Goal: Browse casually

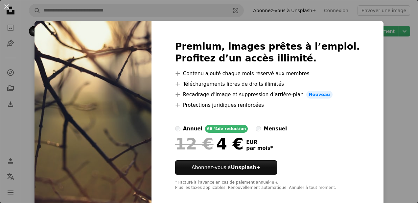
click at [373, 112] on div "An X shape Premium, images prêtes à l’emploi. Profitez d’un accès illimité. A p…" at bounding box center [209, 101] width 418 height 203
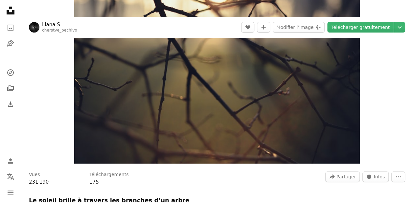
scroll to position [73, 0]
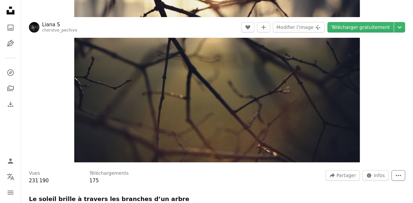
click at [395, 178] on button "More Actions" at bounding box center [398, 175] width 14 height 11
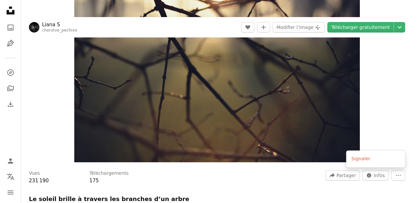
click at [379, 117] on div "Zoom in" at bounding box center [217, 66] width 392 height 197
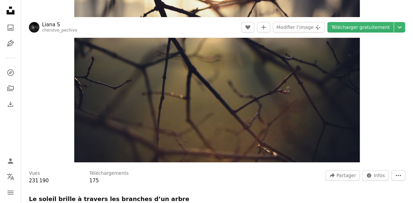
scroll to position [0, 0]
click at [7, 28] on icon "A photo" at bounding box center [11, 28] width 8 height 8
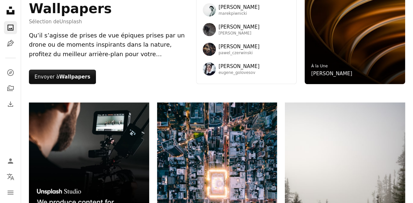
click at [12, 12] on icon at bounding box center [11, 11] width 8 height 8
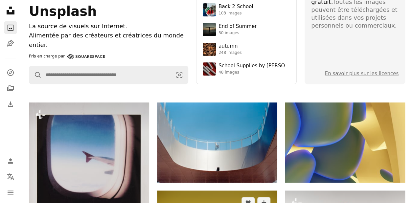
scroll to position [231, 0]
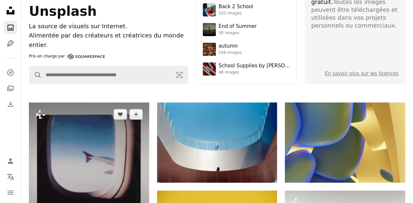
click at [112, 103] on img at bounding box center [89, 173] width 120 height 141
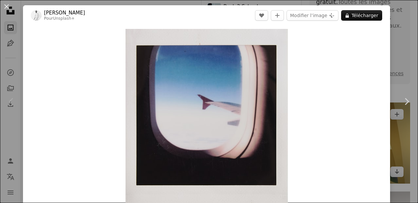
click at [388, 19] on div "An X shape Chevron left Chevron right [PERSON_NAME] Pour Unsplash+ A heart A pl…" at bounding box center [209, 101] width 418 height 203
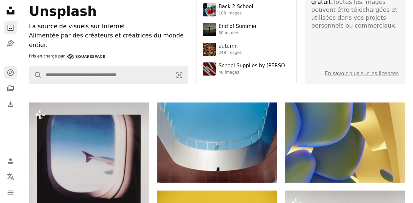
click at [9, 72] on icon "A compass" at bounding box center [11, 73] width 8 height 8
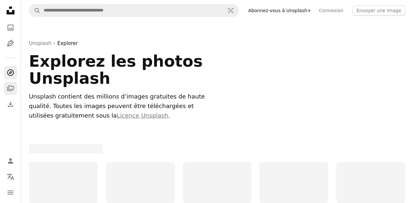
click at [13, 87] on icon "Collections" at bounding box center [10, 88] width 7 height 6
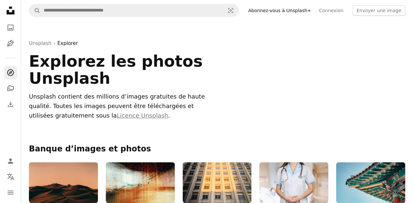
click at [10, 69] on icon "Explorer" at bounding box center [10, 72] width 7 height 7
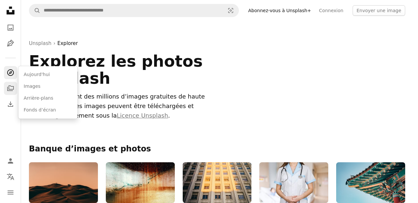
click at [5, 87] on link "A stack of folders" at bounding box center [10, 88] width 13 height 13
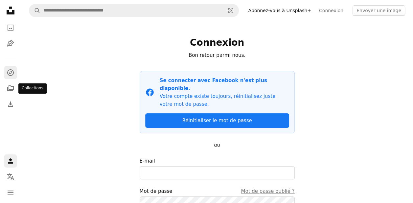
click at [9, 70] on icon "Explorer" at bounding box center [10, 72] width 7 height 7
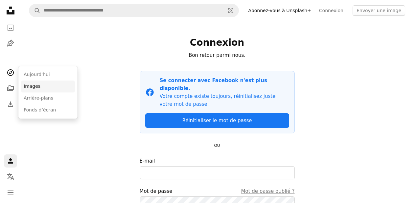
click at [36, 86] on link "Images" at bounding box center [48, 86] width 54 height 12
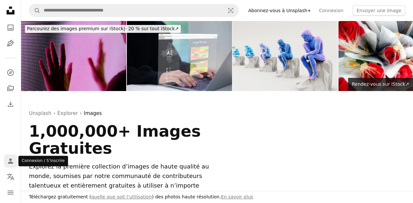
click at [8, 162] on icon "Person" at bounding box center [11, 161] width 8 height 8
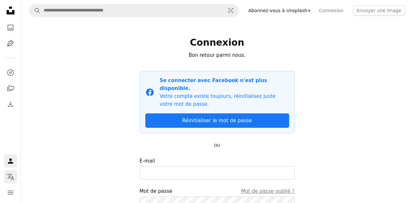
click at [9, 181] on button "Localization icon" at bounding box center [10, 176] width 13 height 13
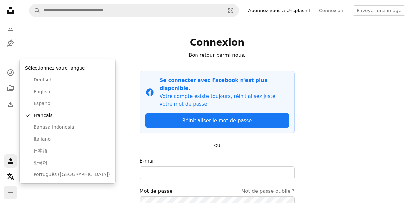
click at [11, 193] on icon "navigation menu" at bounding box center [11, 193] width 8 height 8
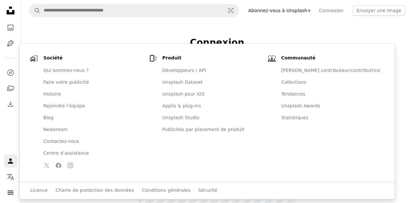
click at [81, 25] on div "A magnifying glass Visual search Abonnez-vous à Unsplash+ Connexion Envoyer une…" at bounding box center [217, 141] width 392 height 282
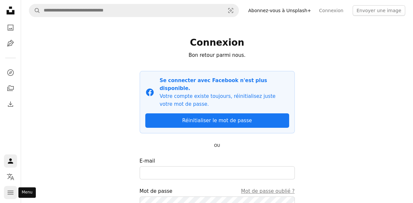
click at [14, 192] on icon "navigation menu" at bounding box center [11, 193] width 8 height 8
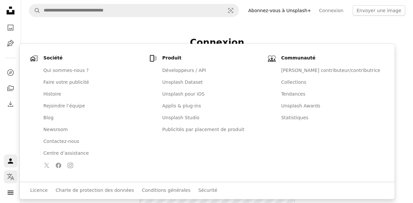
click at [9, 180] on icon "Localization icon" at bounding box center [11, 177] width 8 height 8
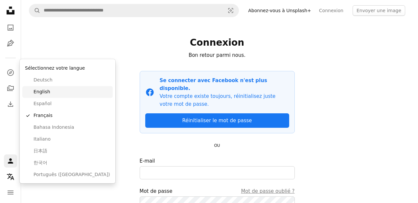
click at [54, 92] on span "English" at bounding box center [72, 92] width 77 height 7
